Goal: Check status: Check status

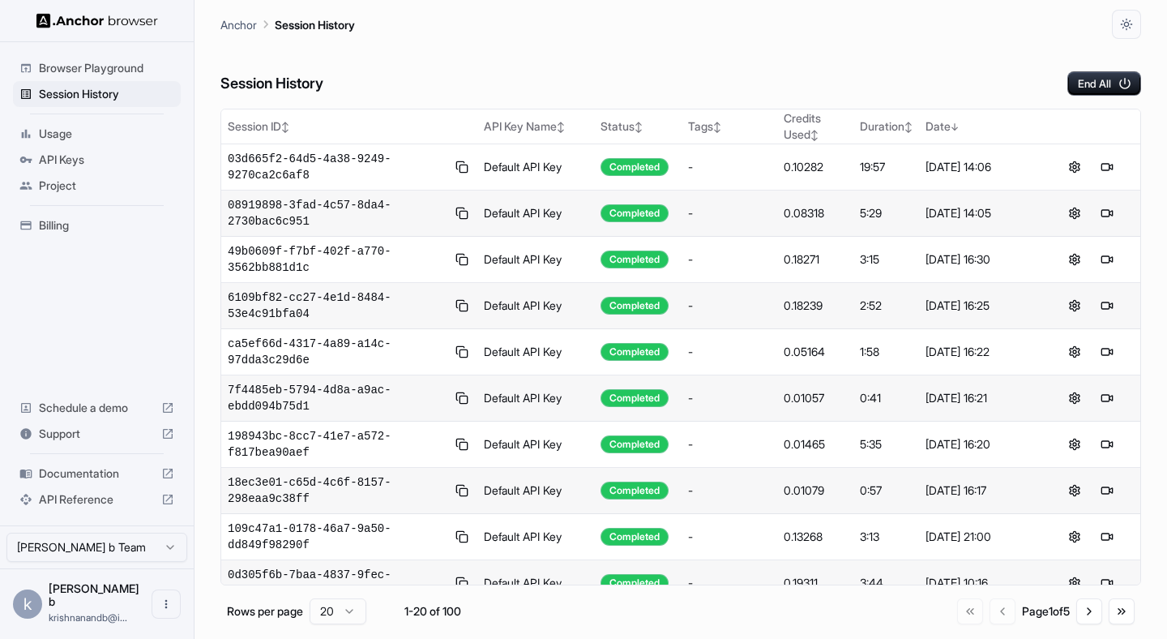
click at [1118, 171] on div at bounding box center [1091, 166] width 86 height 19
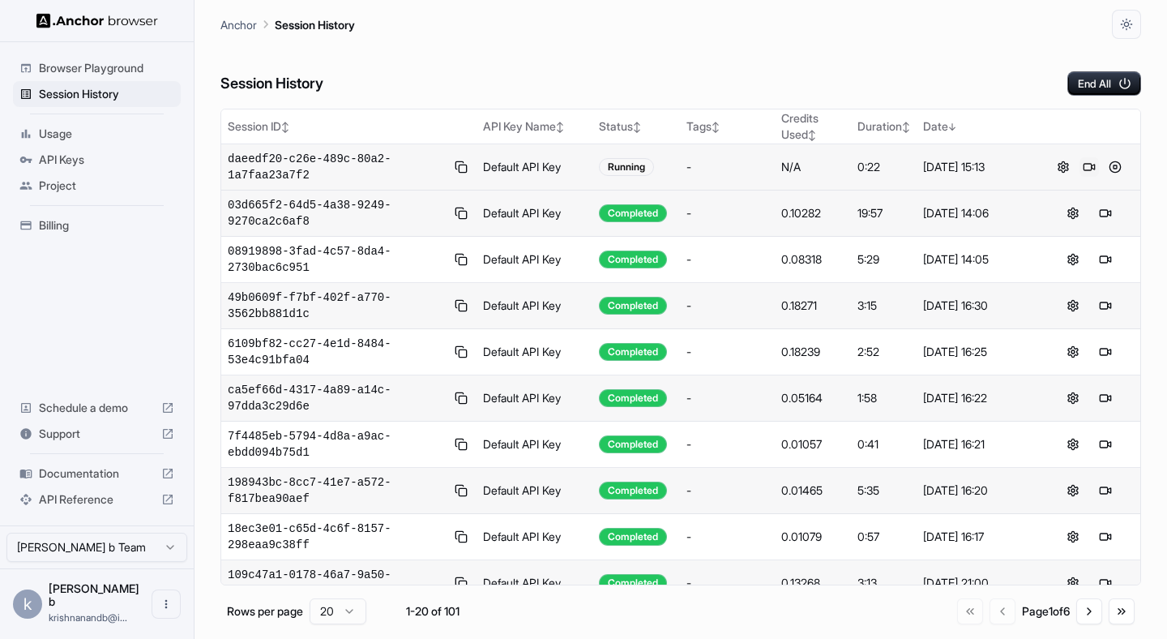
click at [1086, 165] on button at bounding box center [1089, 166] width 19 height 19
click at [68, 126] on span "Usage" at bounding box center [106, 134] width 135 height 16
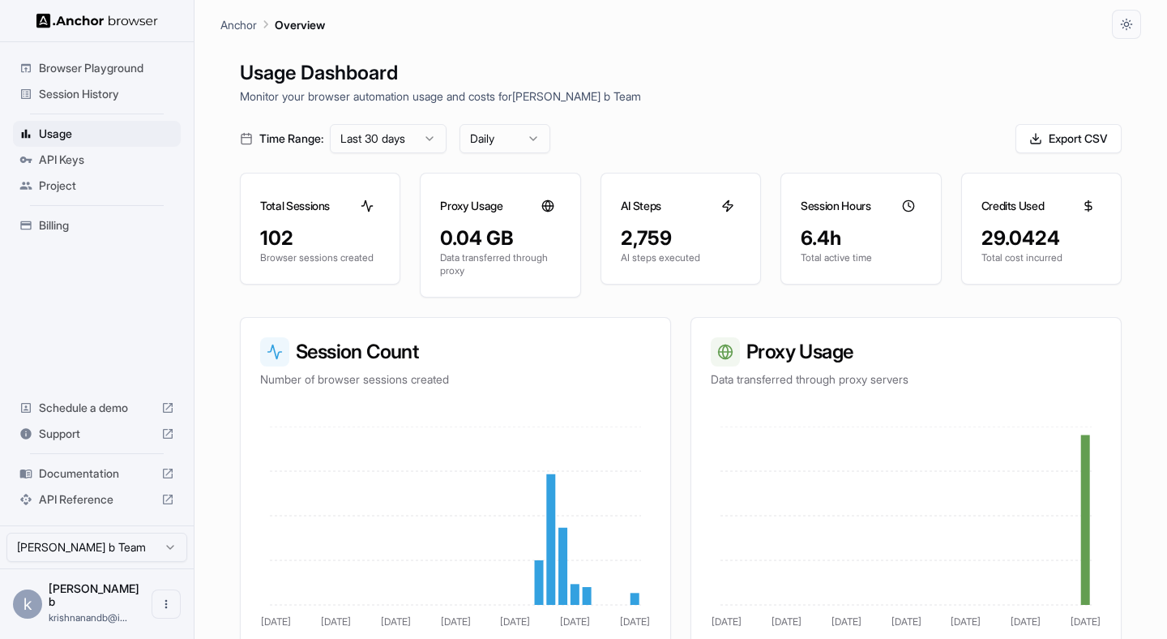
click at [73, 89] on span "Session History" at bounding box center [106, 94] width 135 height 16
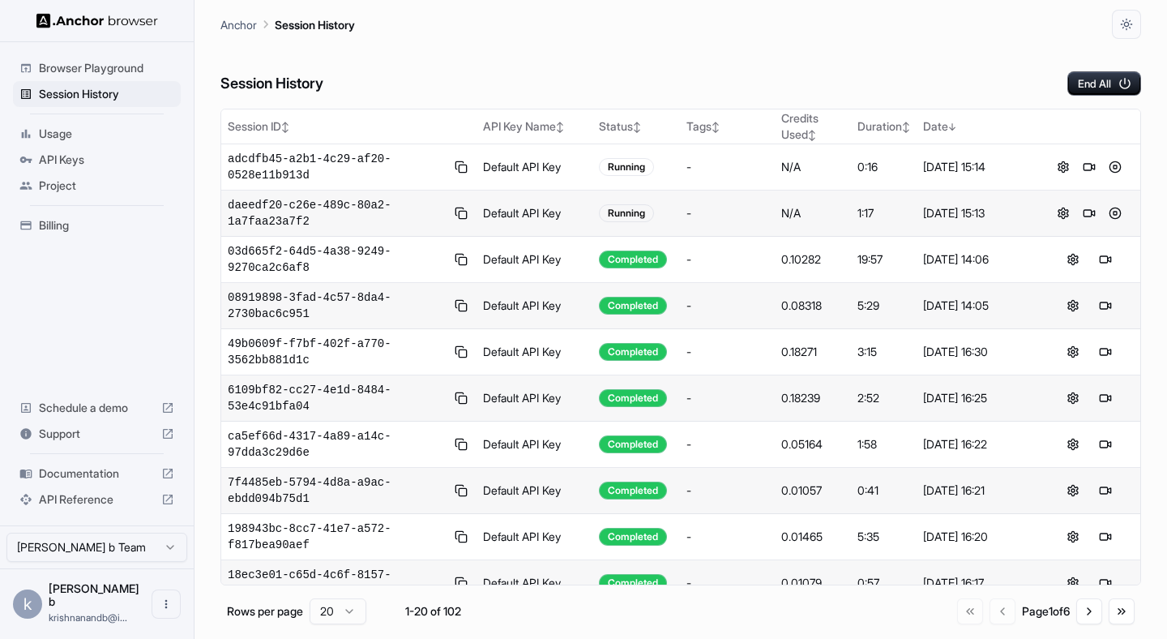
click at [63, 139] on span "Usage" at bounding box center [106, 134] width 135 height 16
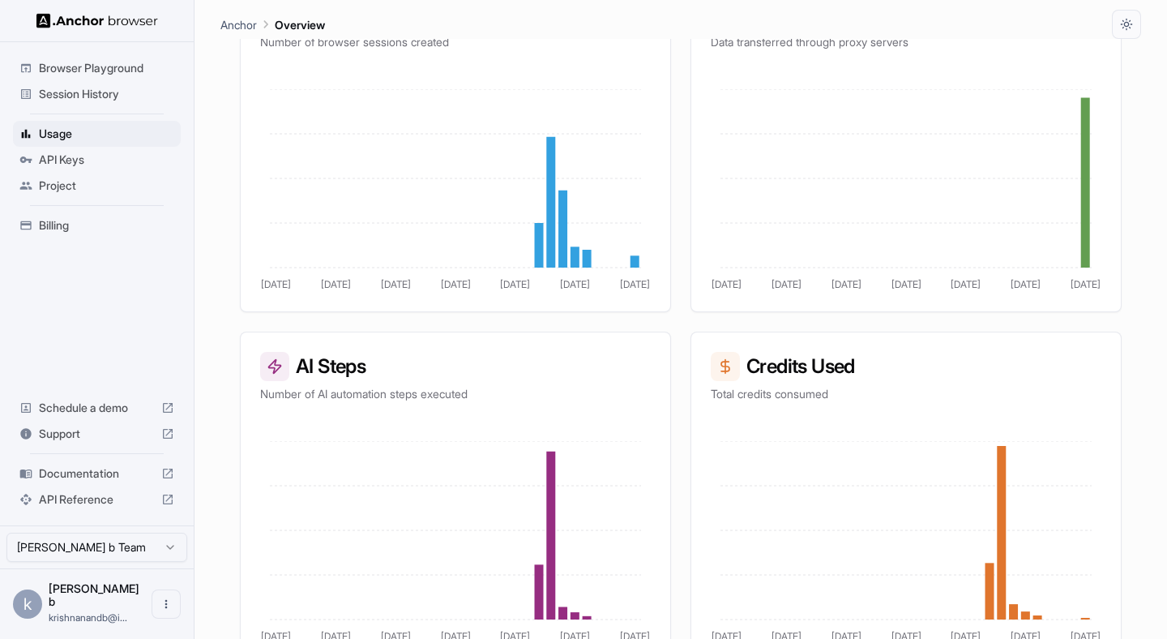
scroll to position [362, 0]
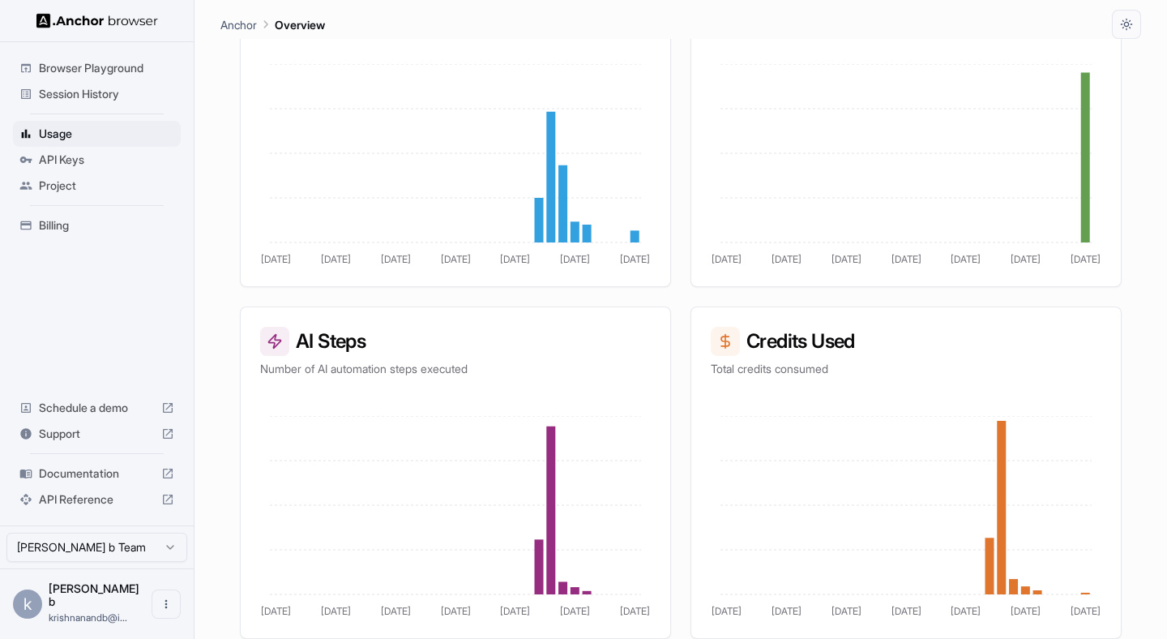
click at [104, 93] on span "Session History" at bounding box center [106, 94] width 135 height 16
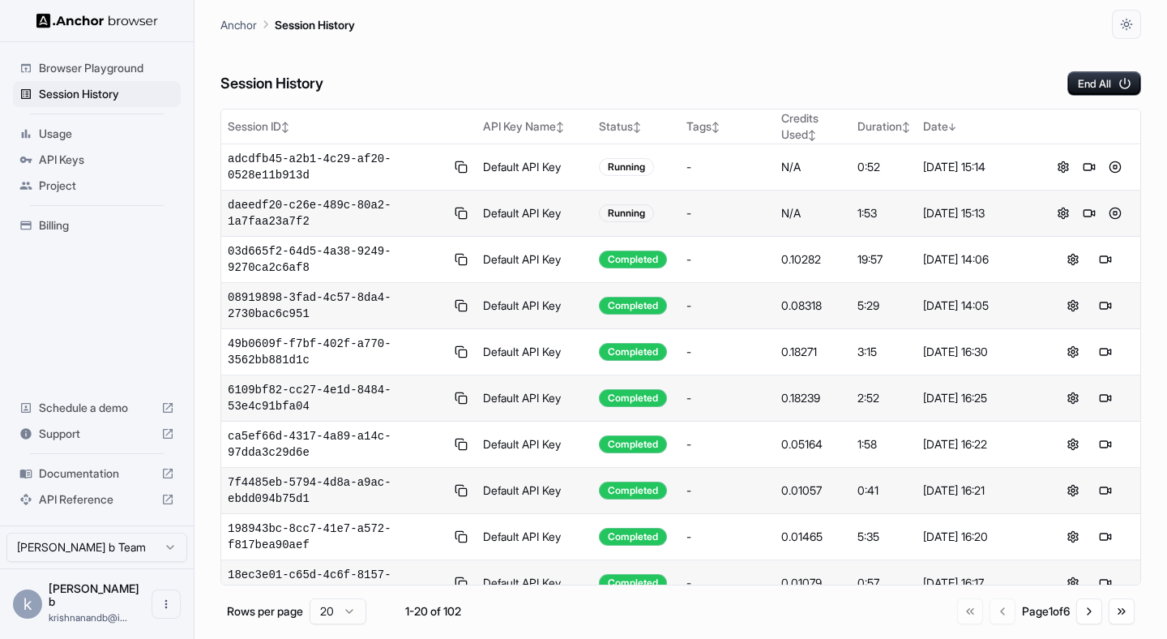
click at [1123, 221] on div at bounding box center [1090, 212] width 88 height 19
click at [1117, 213] on button at bounding box center [1115, 212] width 19 height 19
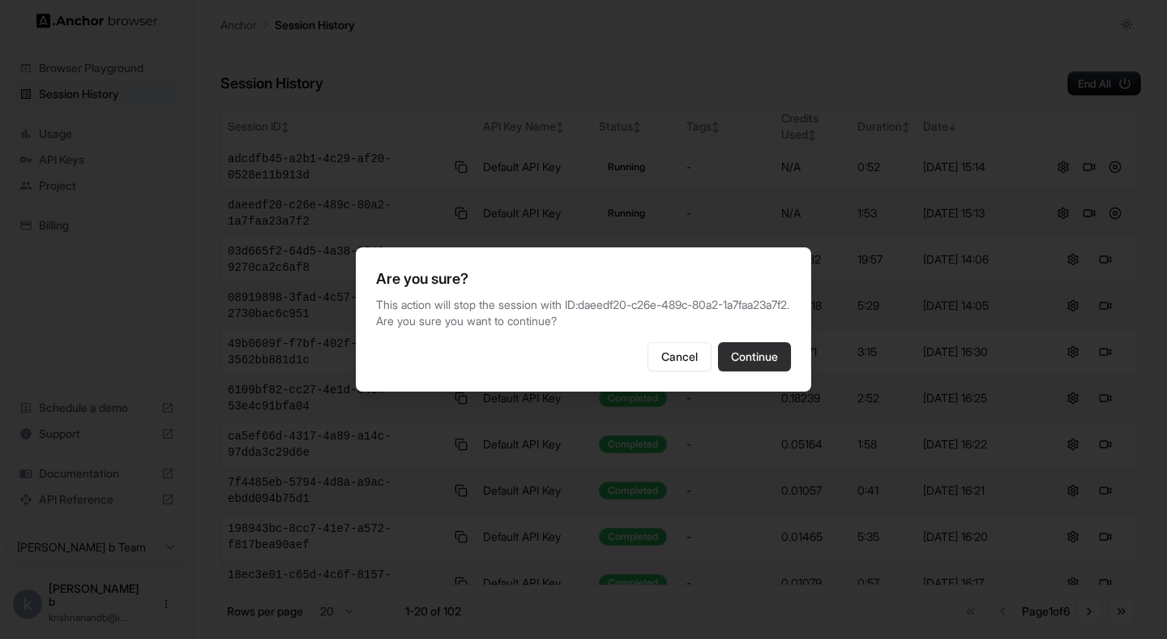
click at [756, 371] on button "Continue" at bounding box center [754, 356] width 73 height 29
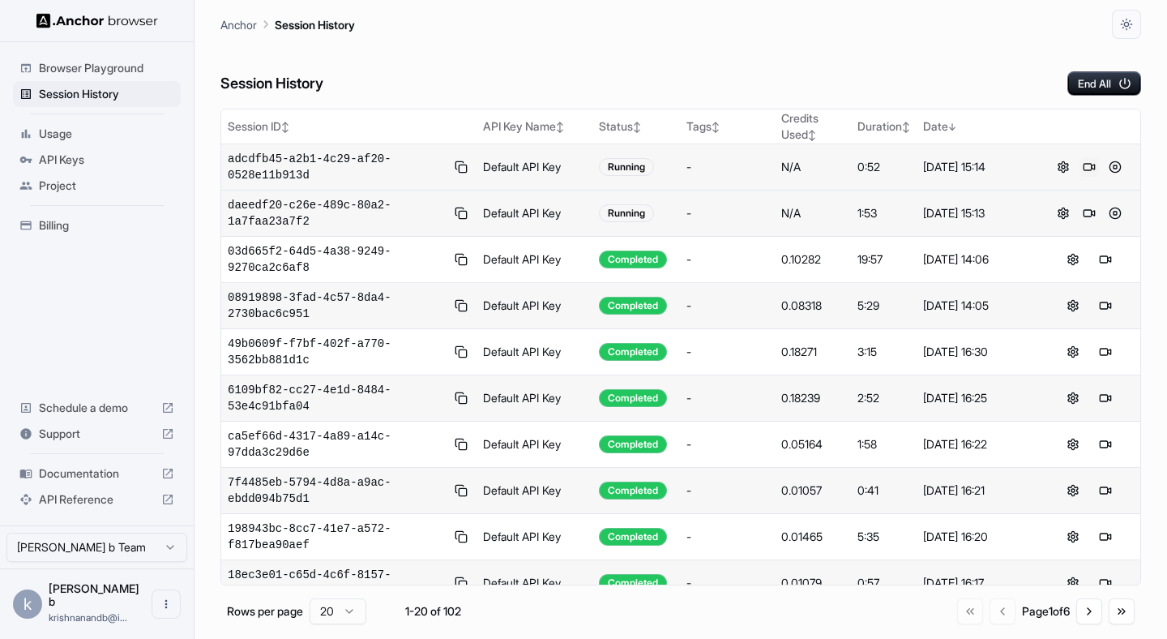
click at [1089, 169] on button at bounding box center [1089, 166] width 19 height 19
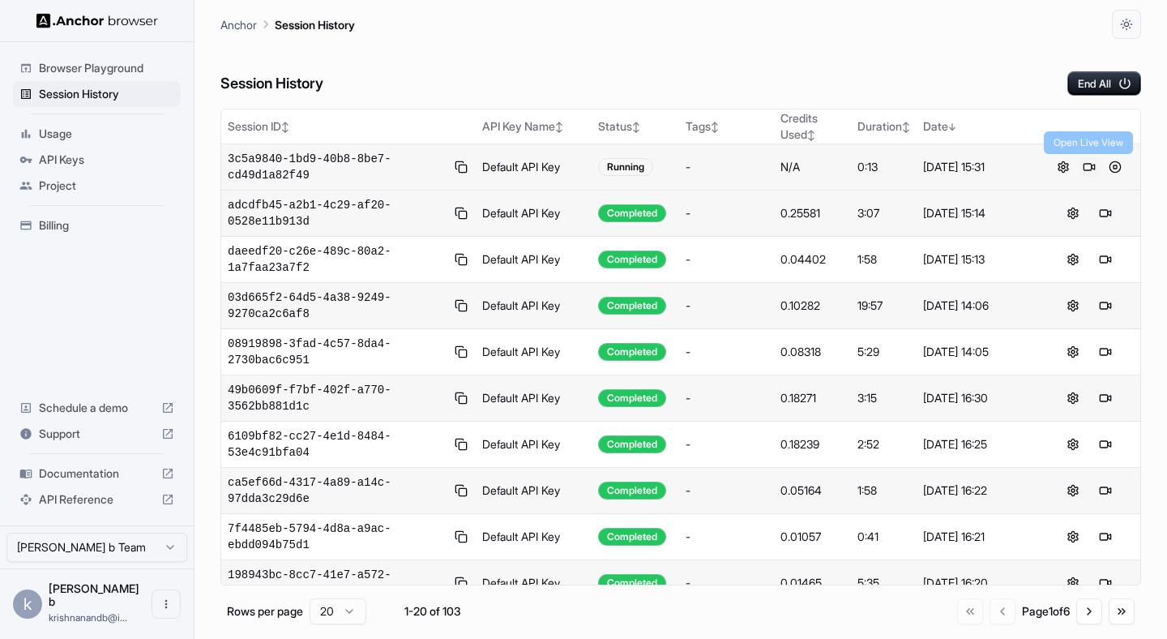
click at [1088, 168] on button at bounding box center [1089, 166] width 19 height 19
